Goal: Task Accomplishment & Management: Manage account settings

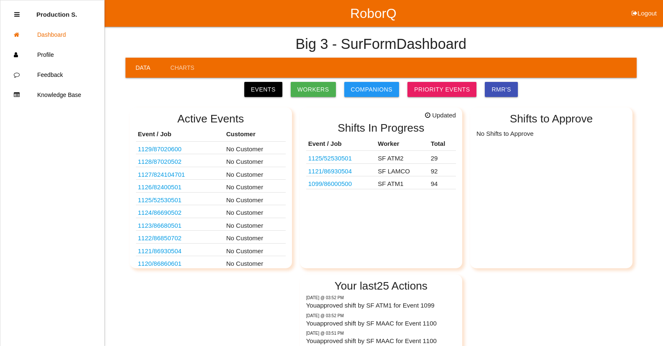
click at [333, 158] on link "1125 / 52530501" at bounding box center [329, 158] width 43 height 7
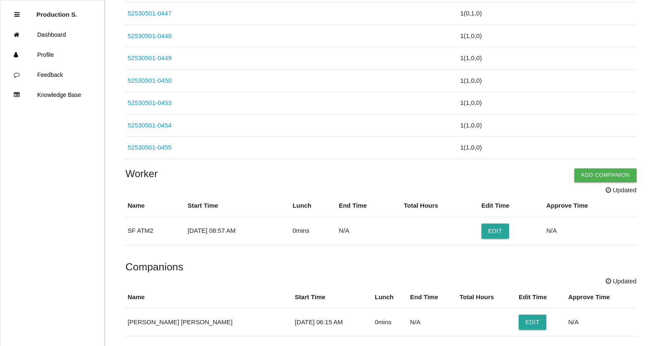
scroll to position [742, 0]
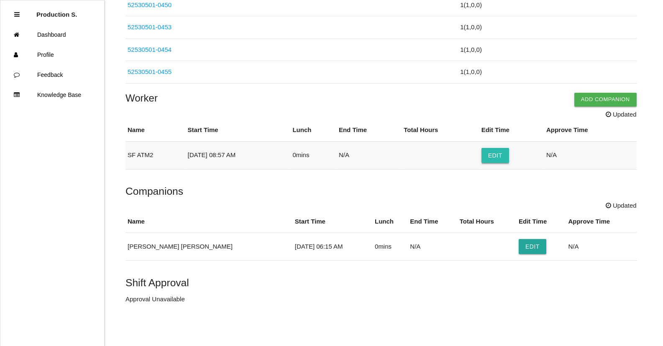
click at [508, 154] on button "Edit" at bounding box center [495, 155] width 28 height 15
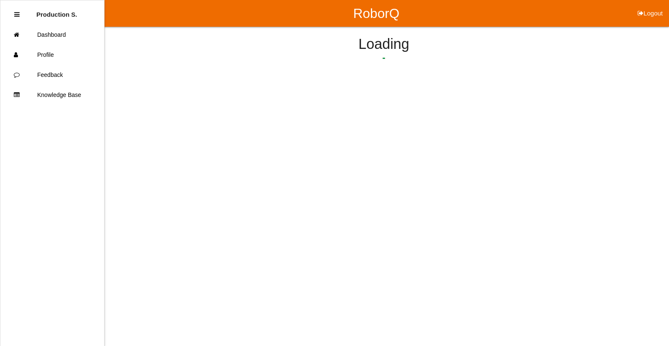
select select "8"
select select "57"
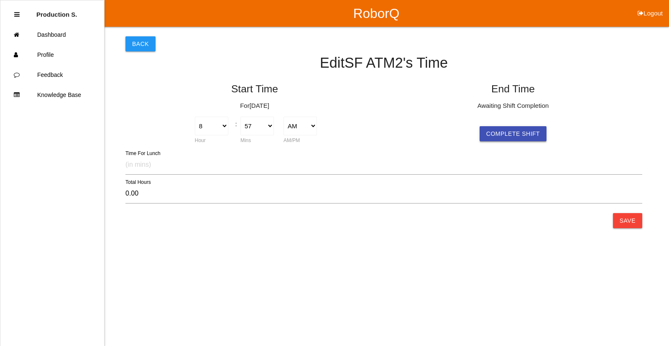
click at [503, 132] on button "Complete Shift" at bounding box center [513, 133] width 67 height 15
type input "7.57"
select select "4"
select select "31"
select select "2"
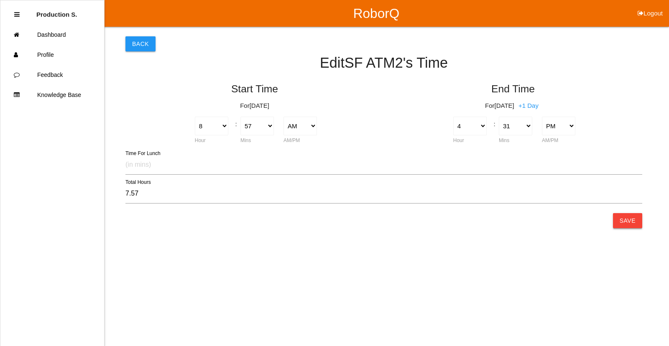
click at [628, 221] on button "Save" at bounding box center [627, 220] width 29 height 15
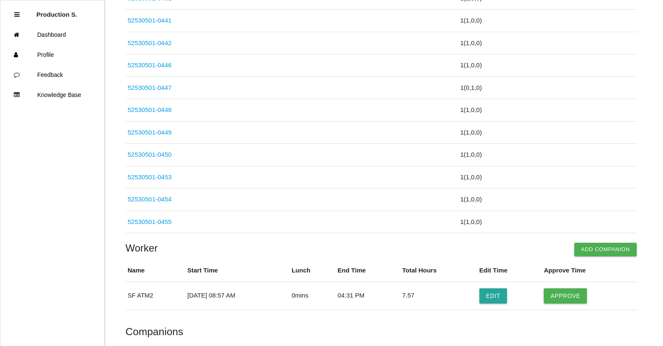
scroll to position [713, 0]
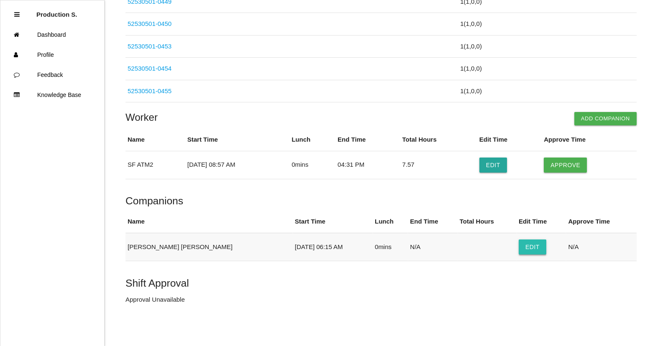
click at [525, 248] on button "Edit" at bounding box center [533, 247] width 28 height 15
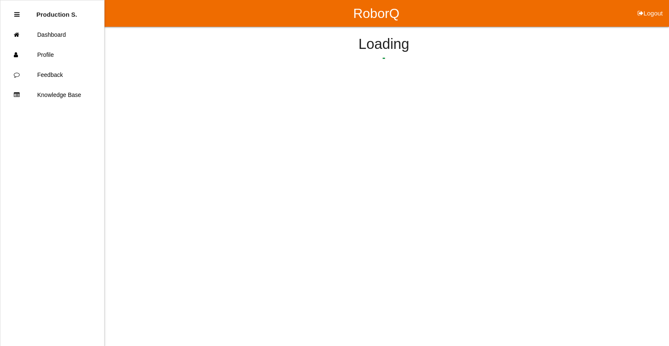
select select "6"
select select "15"
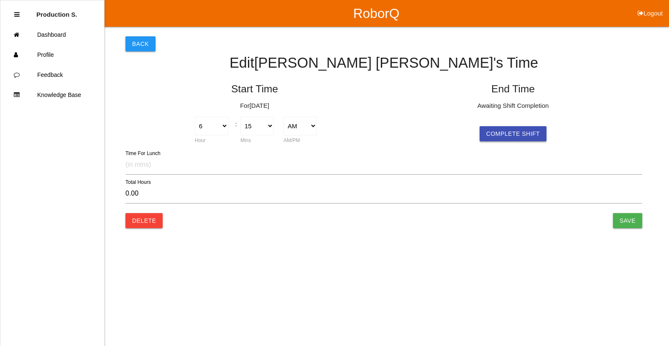
click at [515, 132] on button "Complete Shift" at bounding box center [513, 133] width 67 height 15
type input "10.27"
select select "4"
select select "31"
select select "2"
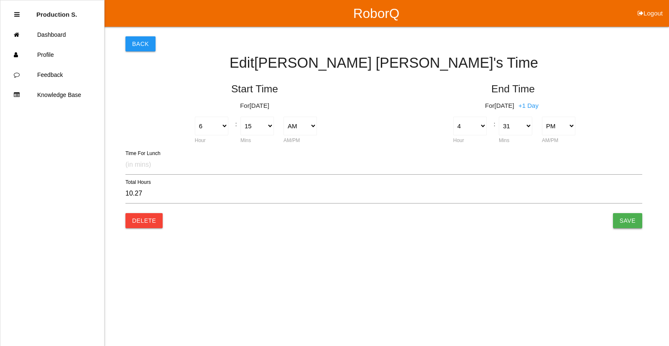
click at [630, 223] on input "Save" at bounding box center [627, 220] width 29 height 15
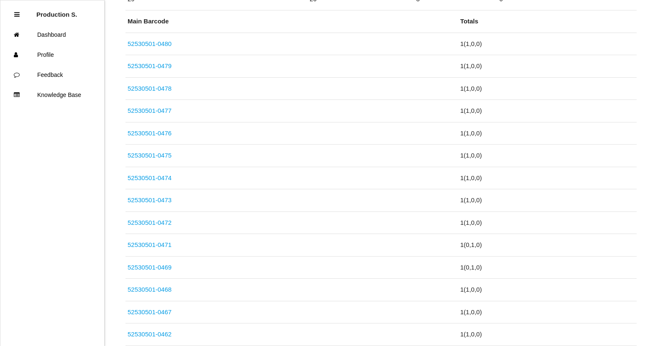
scroll to position [713, 0]
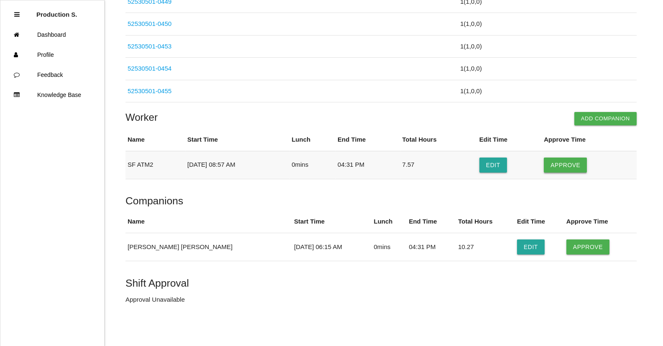
click at [567, 166] on button "Approve" at bounding box center [565, 165] width 43 height 15
click at [583, 242] on button "Approve" at bounding box center [587, 247] width 43 height 15
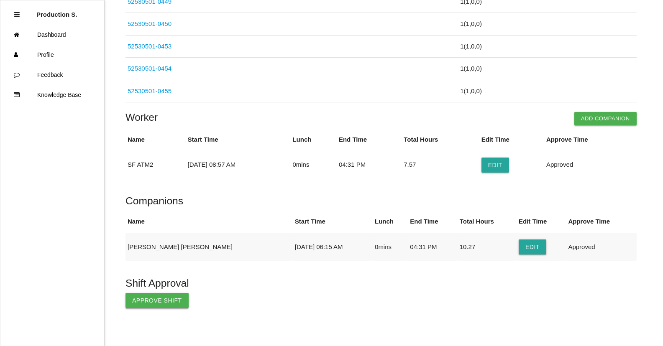
click at [159, 302] on button "Approve Shift" at bounding box center [156, 300] width 63 height 15
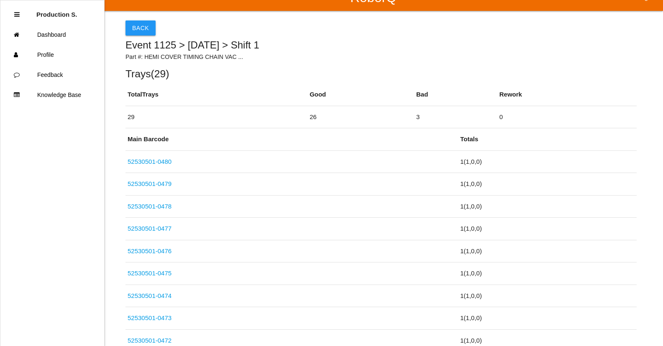
scroll to position [0, 0]
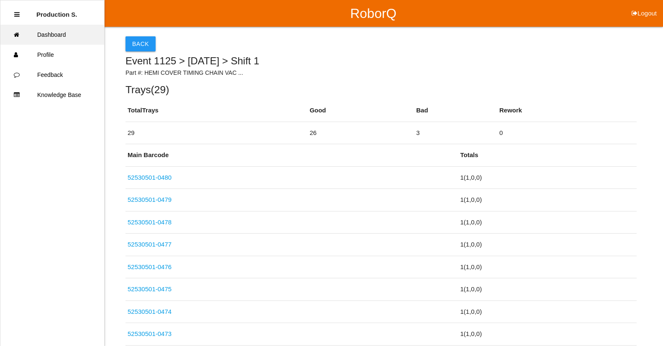
click at [54, 31] on link "Dashboard" at bounding box center [52, 35] width 104 height 20
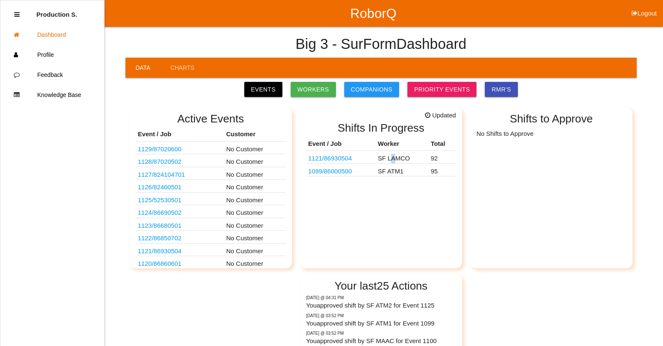
click at [395, 155] on td "SF LAMCO" at bounding box center [402, 157] width 53 height 13
drag, startPoint x: 395, startPoint y: 155, endPoint x: 381, endPoint y: 184, distance: 32.2
click at [381, 184] on div "Updated Shifts In Progress Event / Job Worker Total 1121 / 86930504 SF LAMCO 92…" at bounding box center [381, 187] width 162 height 161
click at [367, 177] on table "Event / Job Worker Total 1121 / 86930504 SF LAMCO 92 1099 / 86000500 SF ATM1 95" at bounding box center [381, 157] width 150 height 40
click at [340, 173] on link "1099 / 86000500" at bounding box center [329, 171] width 43 height 7
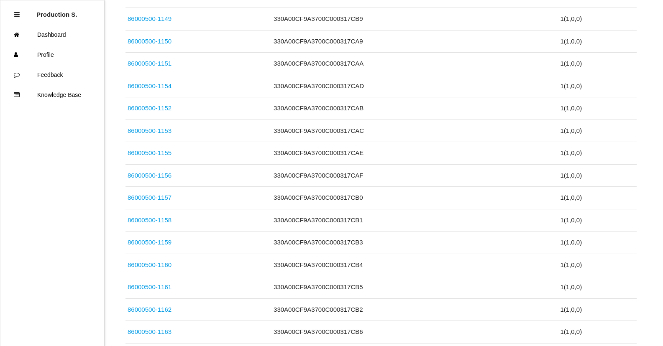
scroll to position [2127, 0]
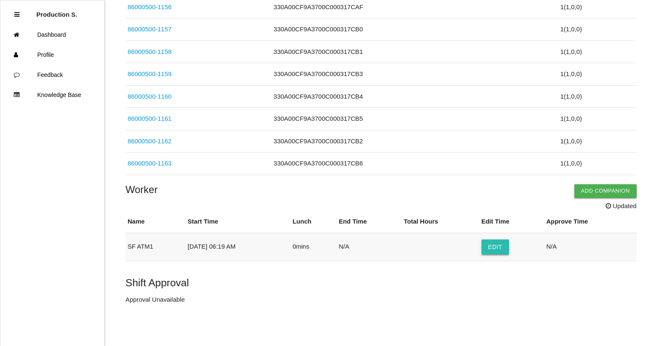
click at [501, 247] on button "Edit" at bounding box center [495, 247] width 28 height 15
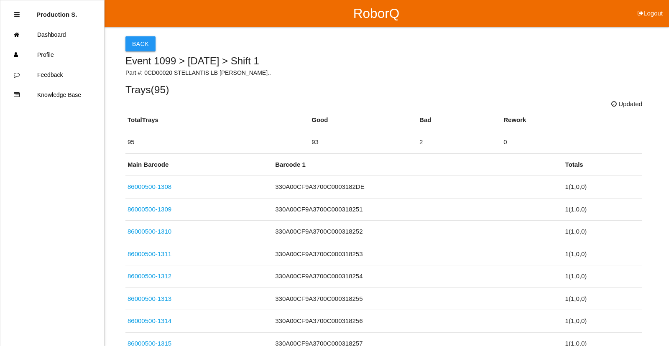
select select "6"
select select "19"
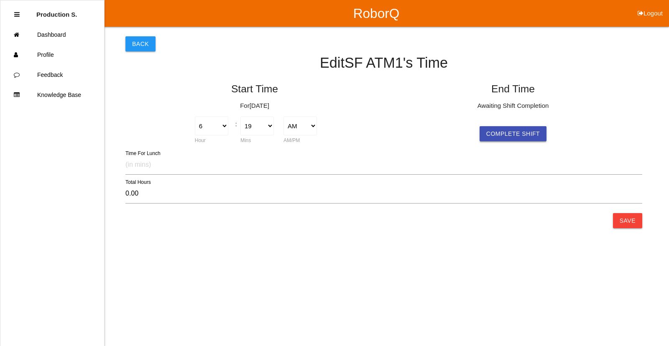
click at [496, 136] on button "Complete Shift" at bounding box center [513, 133] width 67 height 15
type input "10.20"
select select "4"
select select "31"
select select "2"
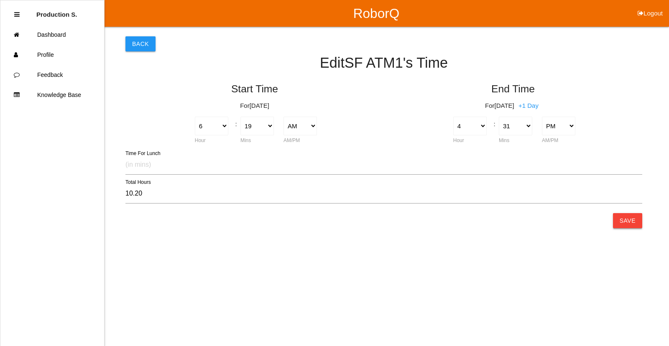
click at [628, 222] on button "Save" at bounding box center [627, 220] width 29 height 15
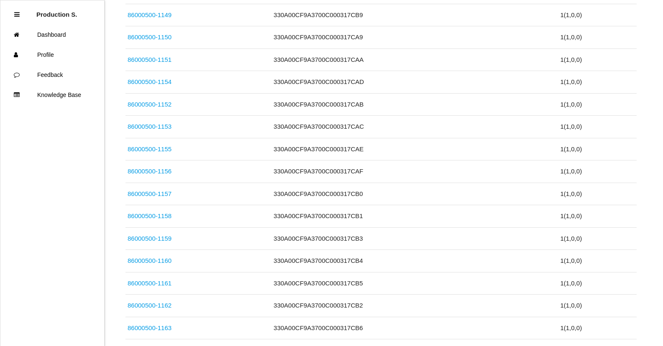
scroll to position [2108, 0]
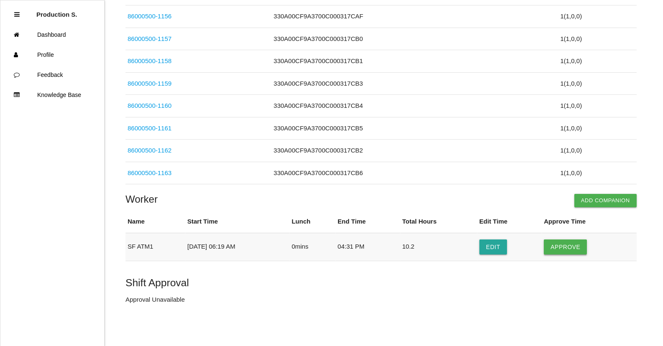
drag, startPoint x: 549, startPoint y: 247, endPoint x: 553, endPoint y: 247, distance: 4.6
click at [552, 248] on td "Approve" at bounding box center [589, 247] width 95 height 28
click at [554, 247] on button "Approve" at bounding box center [565, 247] width 43 height 15
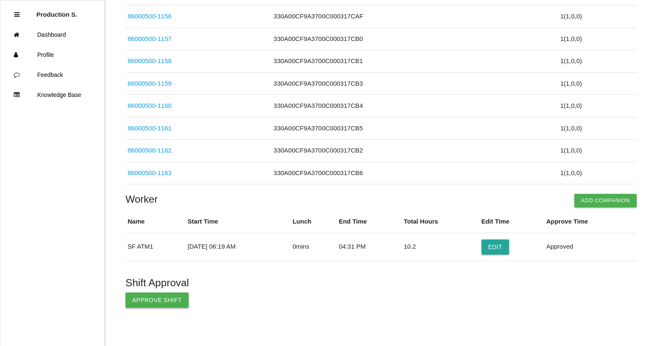
click at [170, 304] on button "Approve Shift" at bounding box center [156, 300] width 63 height 15
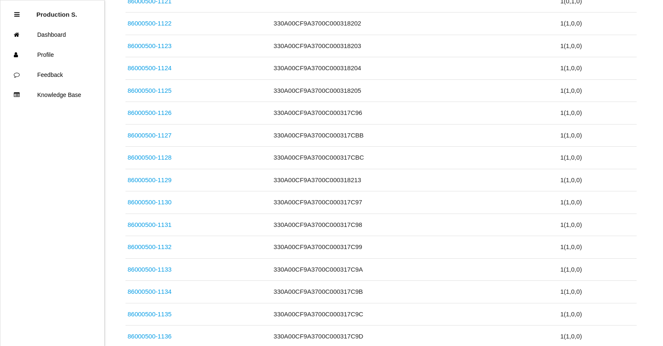
scroll to position [1230, 0]
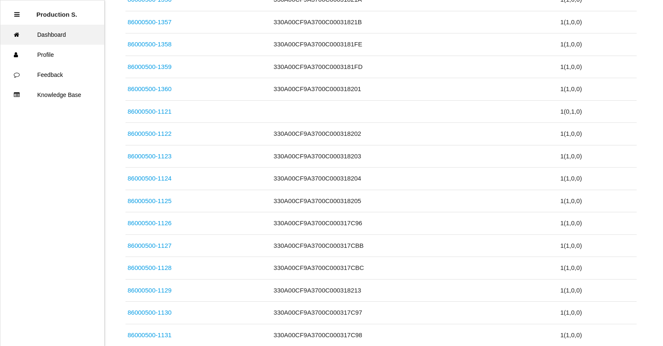
click at [56, 34] on link "Dashboard" at bounding box center [52, 35] width 104 height 20
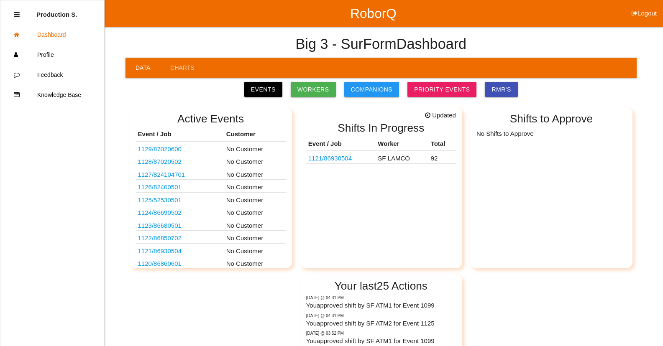
click at [344, 160] on link "1121 / 86930504" at bounding box center [329, 158] width 43 height 7
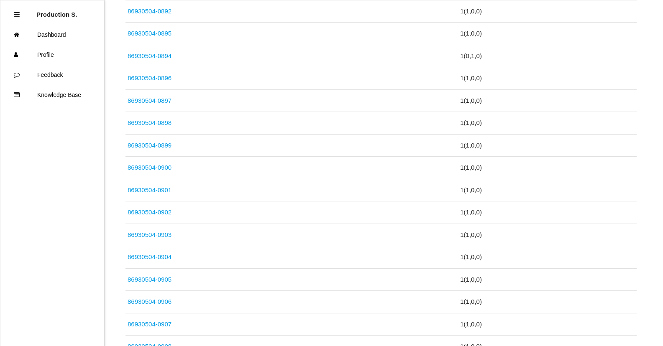
scroll to position [2060, 0]
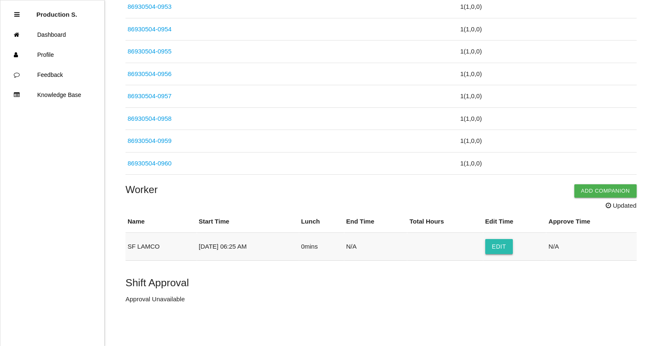
click at [506, 248] on button "Edit" at bounding box center [499, 246] width 28 height 15
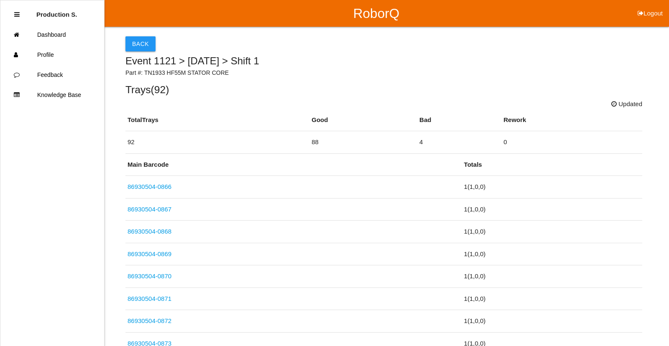
select select "6"
select select "25"
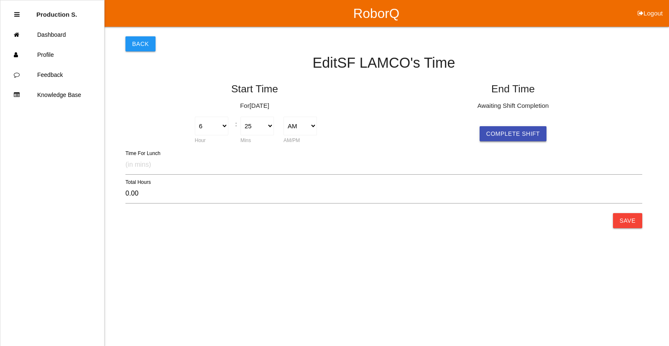
click at [491, 132] on button "Complete Shift" at bounding box center [513, 133] width 67 height 15
select select "4"
select select "31"
select select "2"
type input "10.10"
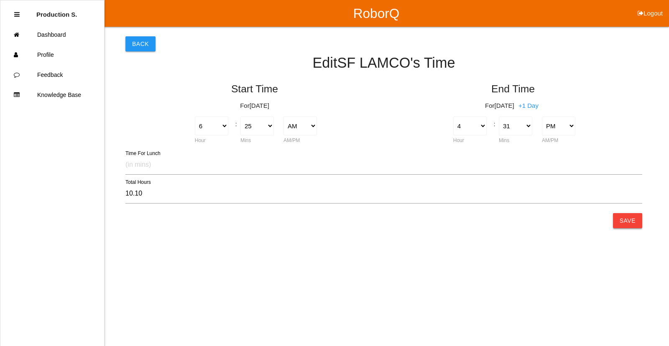
click at [624, 215] on button "Save" at bounding box center [627, 220] width 29 height 15
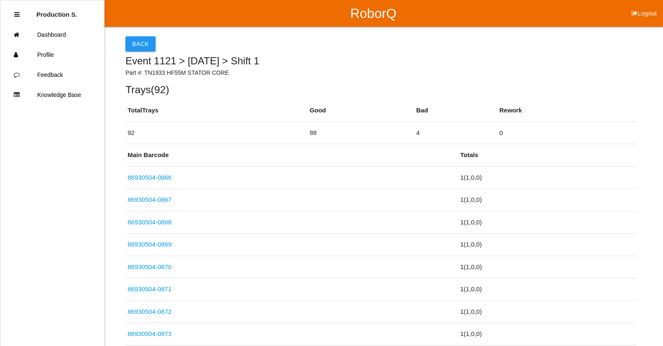
scroll to position [2041, 0]
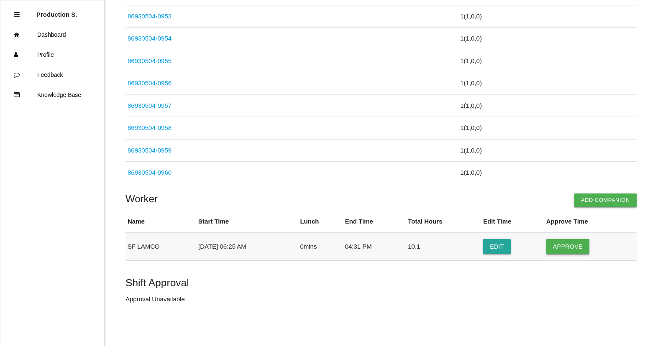
click at [572, 248] on button "Approve" at bounding box center [567, 246] width 43 height 15
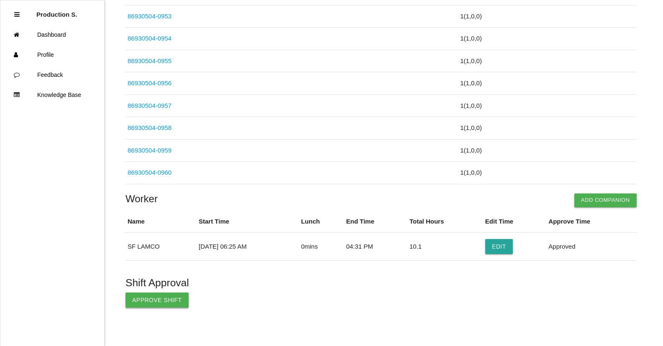
click at [164, 299] on button "Approve Shift" at bounding box center [156, 300] width 63 height 15
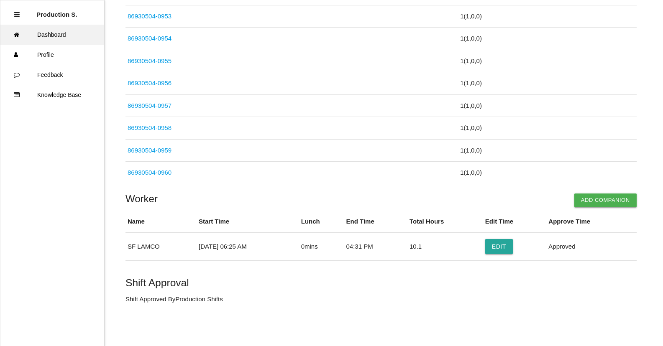
click at [56, 41] on link "Dashboard" at bounding box center [52, 35] width 104 height 20
